Goal: Share content

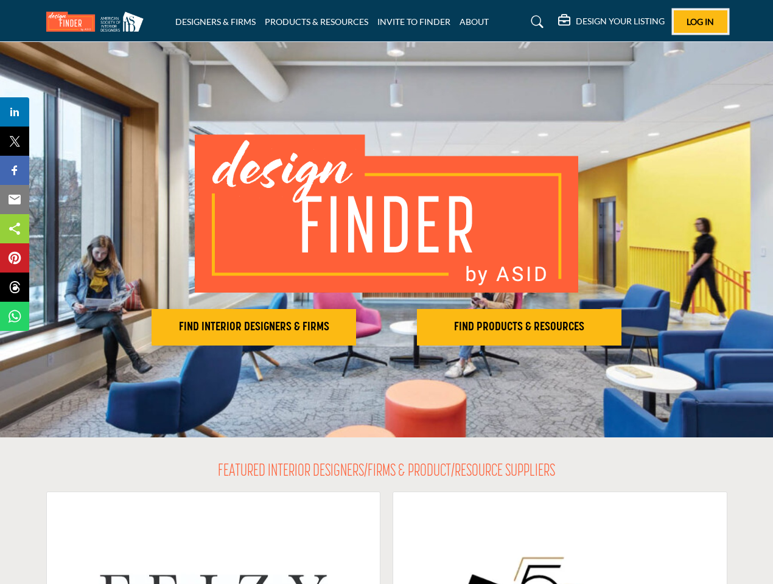
click at [701, 21] on span "Log In" at bounding box center [700, 21] width 27 height 10
click at [254, 328] on h2 "FIND INTERIOR DESIGNERS & FIRMS" at bounding box center [253, 327] width 197 height 15
click at [519, 328] on h2 "FIND PRODUCTS & RESOURCES" at bounding box center [519, 327] width 197 height 15
click at [15, 112] on span "Share" at bounding box center [20, 112] width 35 height 15
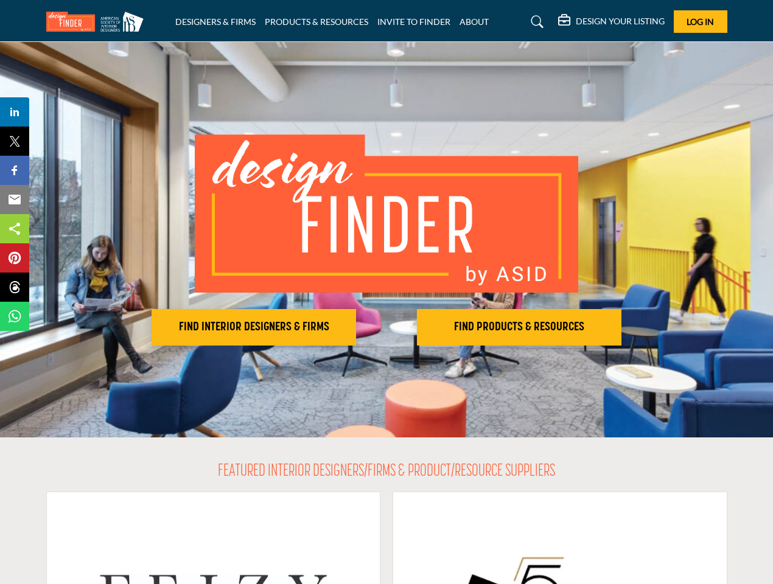
click at [15, 141] on span "Tweet" at bounding box center [20, 141] width 35 height 15
click at [15, 170] on span "Share" at bounding box center [20, 170] width 35 height 15
click at [15, 200] on span "Email" at bounding box center [19, 199] width 33 height 15
click at [15, 229] on span "Share" at bounding box center [20, 229] width 35 height 15
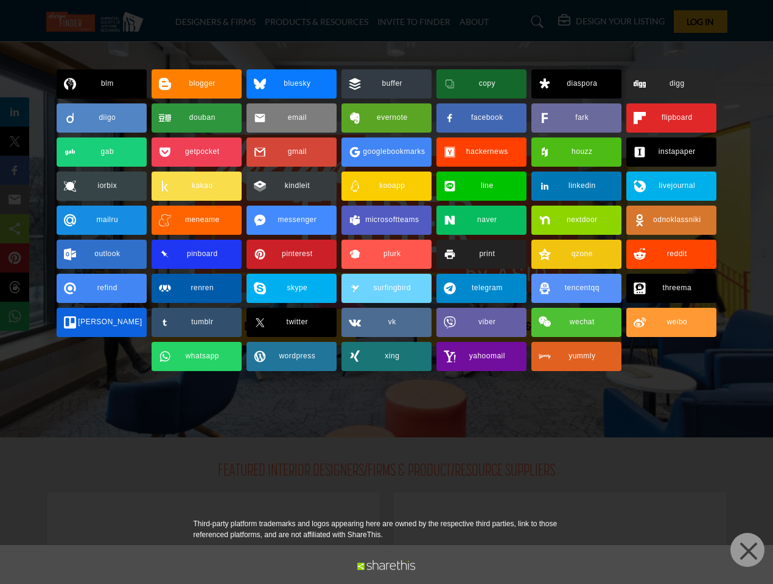
click at [15, 258] on span "Pin" at bounding box center [14, 258] width 23 height 15
